Goal: Information Seeking & Learning: Learn about a topic

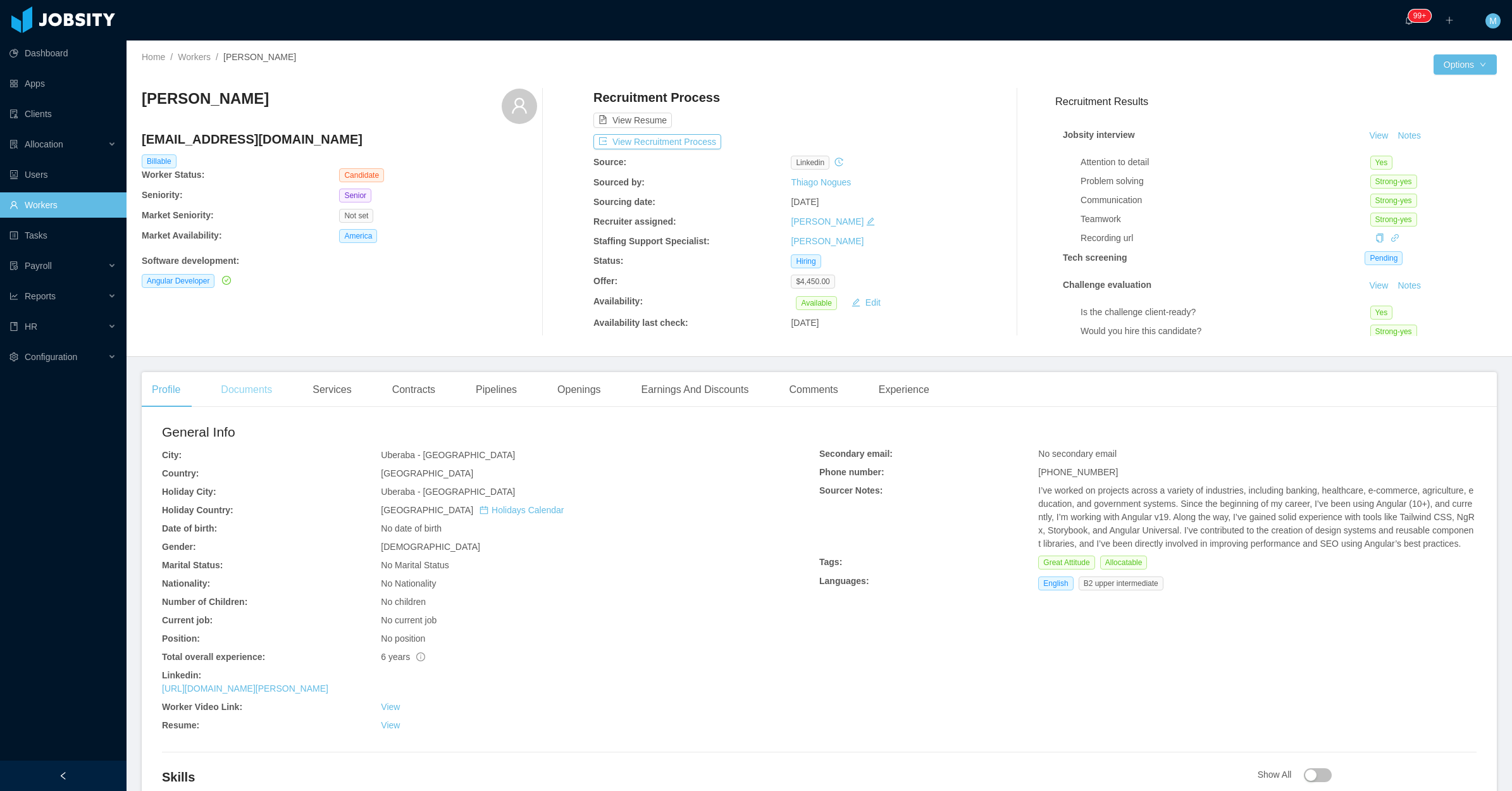
click at [238, 394] on div "Documents" at bounding box center [246, 389] width 71 height 36
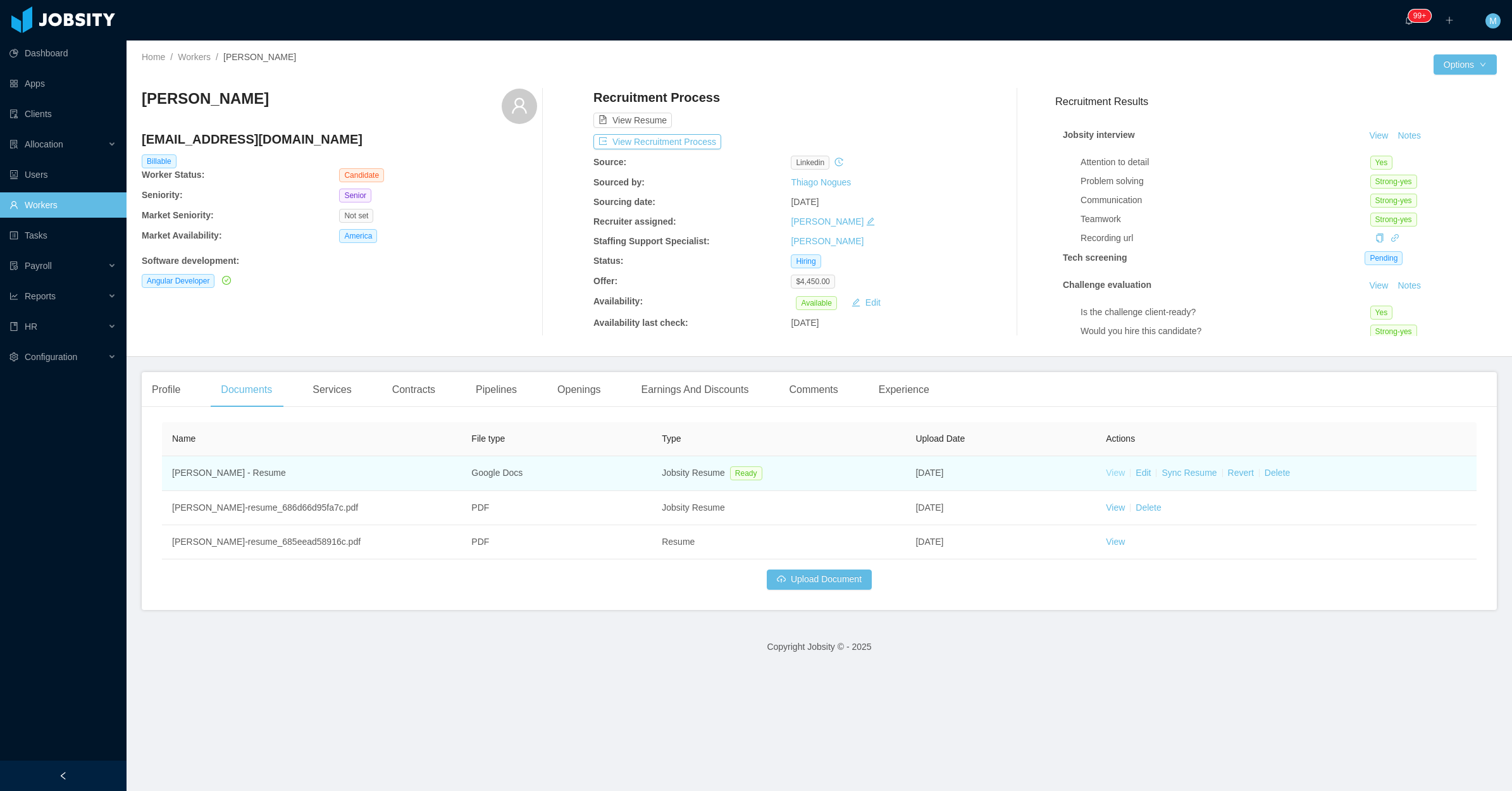
click at [1108, 474] on link "View" at bounding box center [1115, 472] width 19 height 10
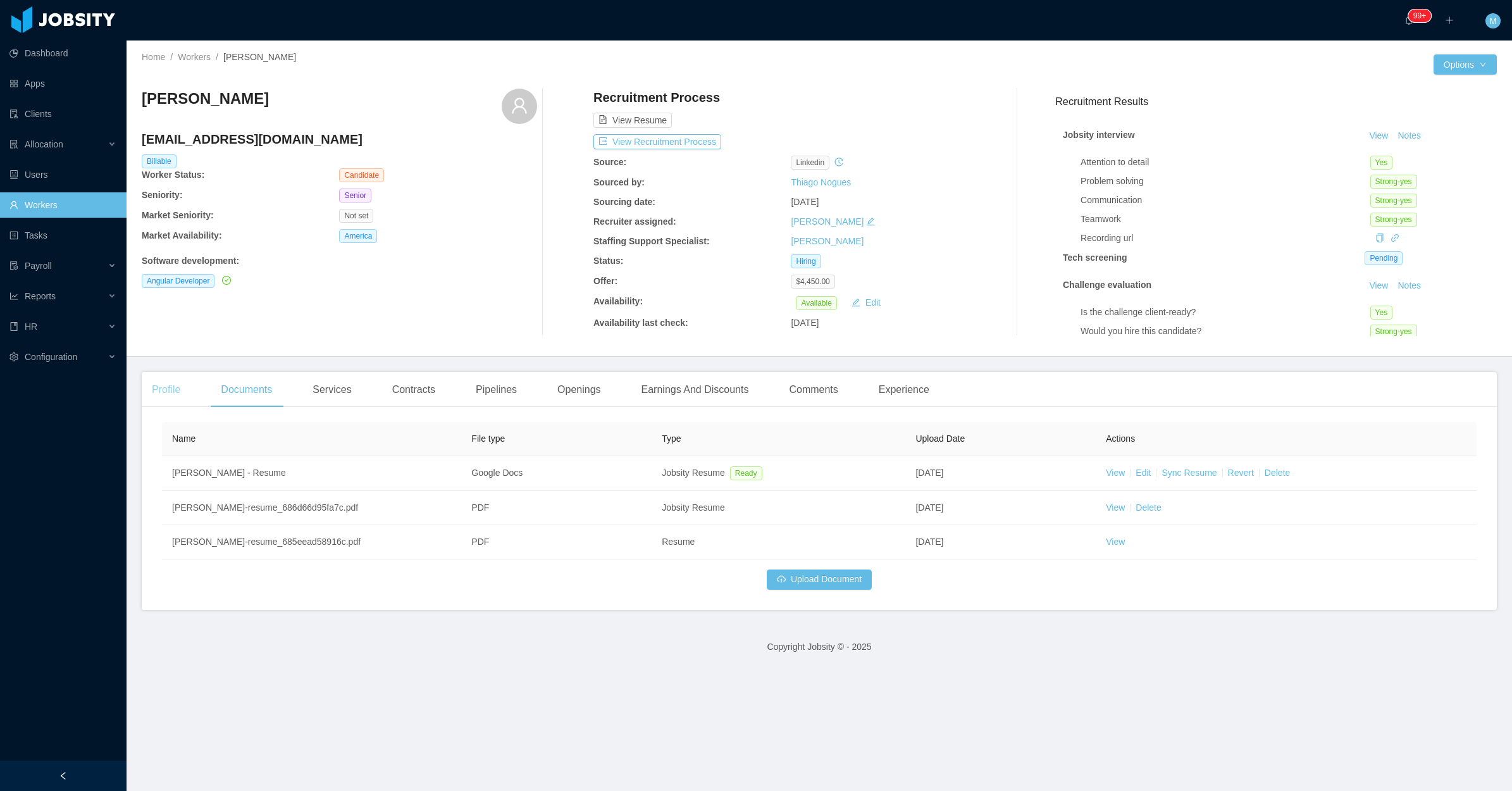
click at [188, 399] on div "Profile" at bounding box center [166, 389] width 48 height 36
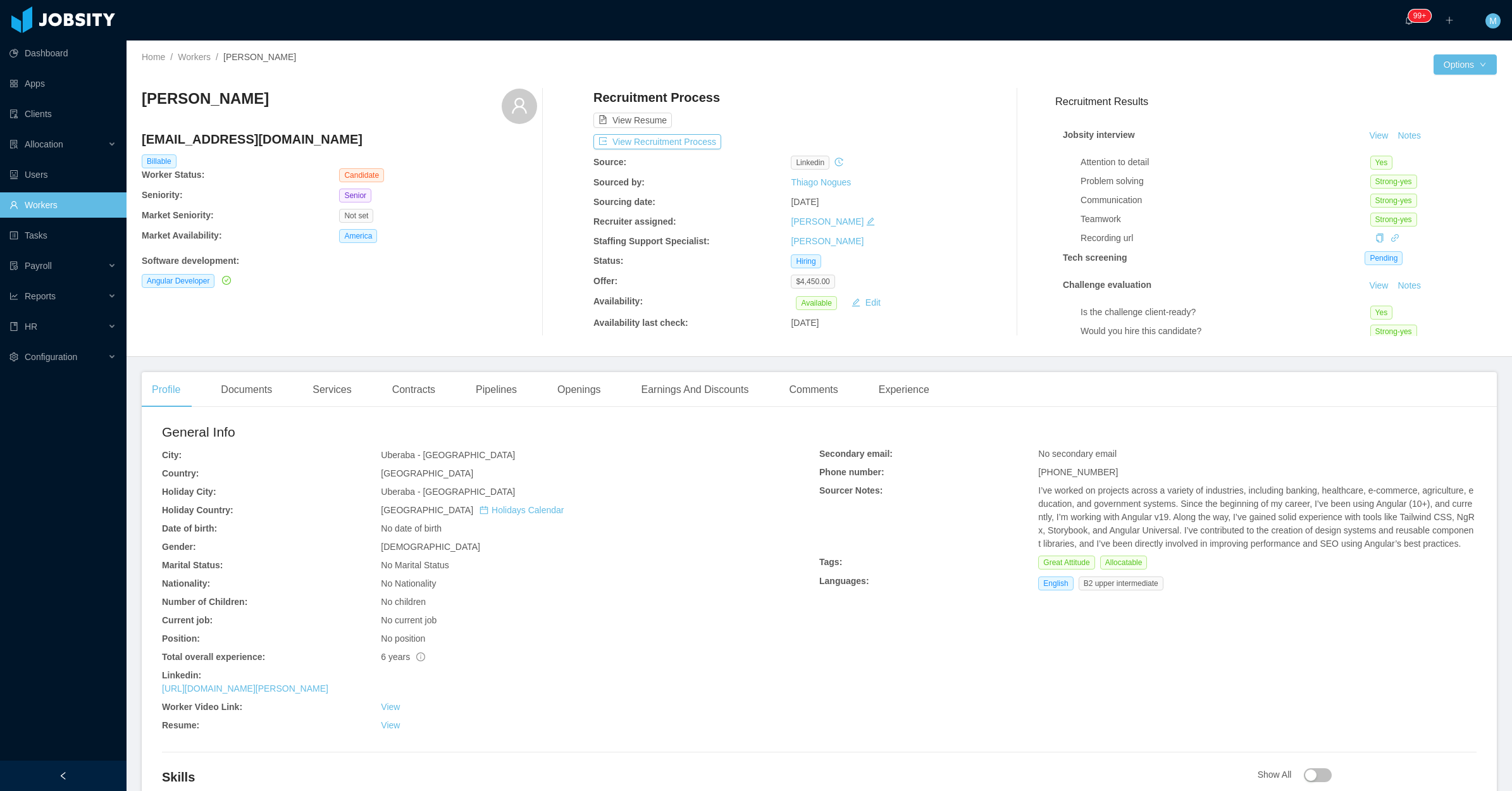
drag, startPoint x: 359, startPoint y: 686, endPoint x: 162, endPoint y: 668, distance: 197.8
click at [162, 668] on div "General Info City: [GEOGRAPHIC_DATA] - [GEOGRAPHIC_DATA] Country: [GEOGRAPHIC_D…" at bounding box center [490, 580] width 657 height 315
copy div "Linkedin: [URL][DOMAIN_NAME][PERSON_NAME]"
drag, startPoint x: 1153, startPoint y: 585, endPoint x: 1032, endPoint y: 585, distance: 121.0
click at [1038, 585] on div "English B2 upper intermediate" at bounding box center [1103, 583] width 130 height 14
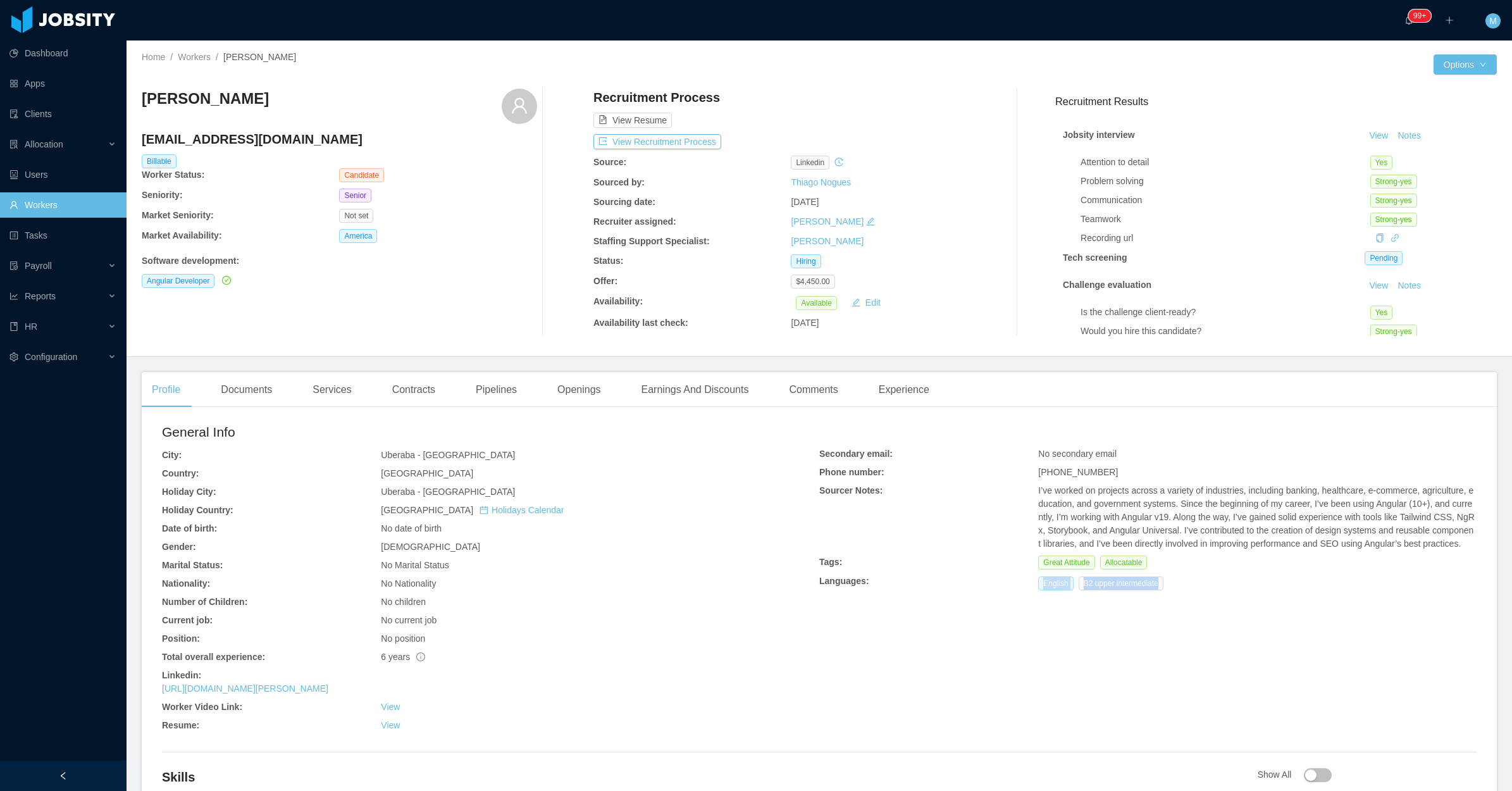
copy div "English B2 upper intermediate"
